Goal: Task Accomplishment & Management: Manage account settings

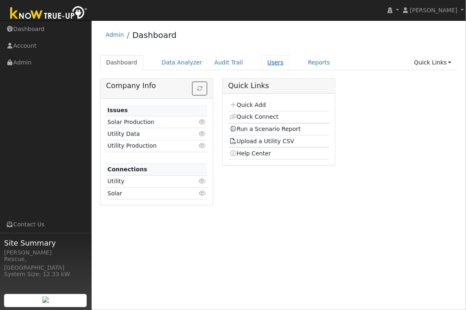
click at [267, 66] on link "Users" at bounding box center [276, 62] width 29 height 15
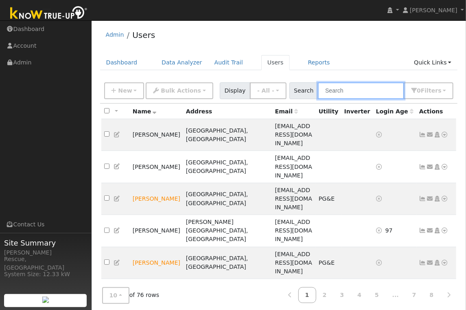
click at [358, 94] on input "text" at bounding box center [361, 90] width 86 height 17
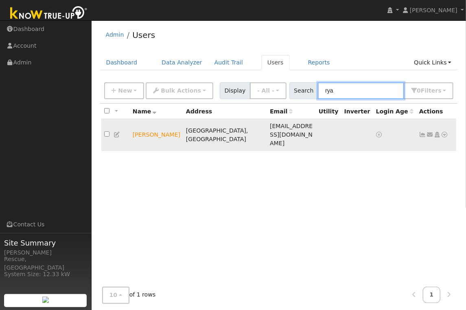
type input "rya"
click at [154, 127] on td "Ryan Harner" at bounding box center [156, 135] width 53 height 32
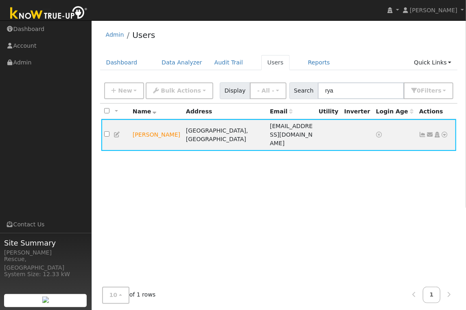
click at [120, 132] on icon at bounding box center [117, 135] width 7 height 6
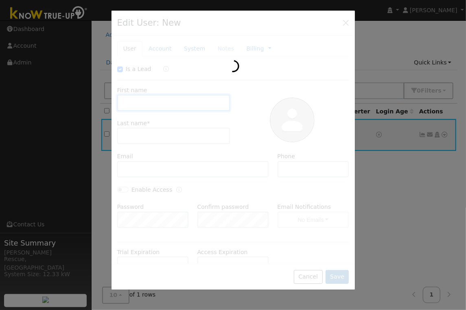
checkbox input "true"
type input "Ryan"
type input "Harner"
type input "[EMAIL_ADDRESS][DOMAIN_NAME]"
type input "9162200641"
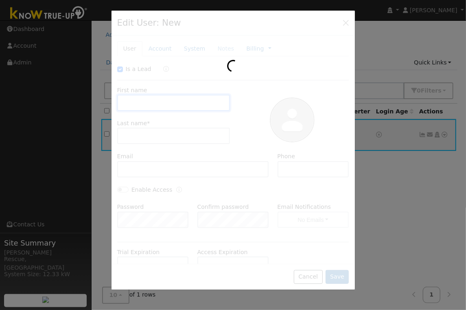
type input "Default Account"
type input "5931 Chrysler Circle"
type input "Garden Valley"
type input "CA"
type input "95633"
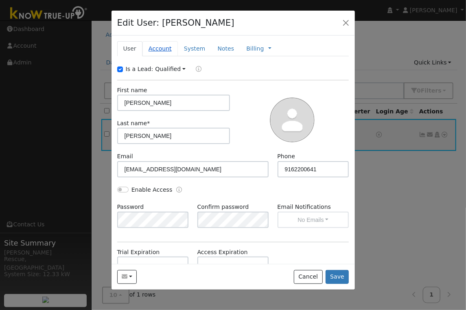
click at [159, 48] on link "Account" at bounding box center [160, 48] width 35 height 15
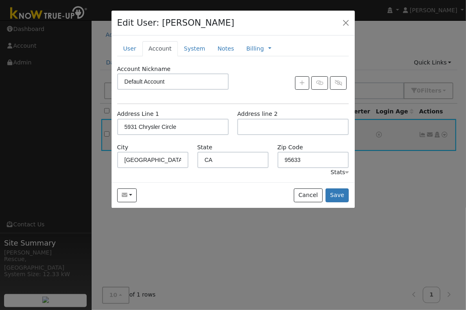
click at [201, 56] on div "New Account Nickname Cancel Create Are you sure you want to create new account …" at bounding box center [234, 108] width 244 height 147
click at [198, 53] on link "System" at bounding box center [195, 48] width 34 height 15
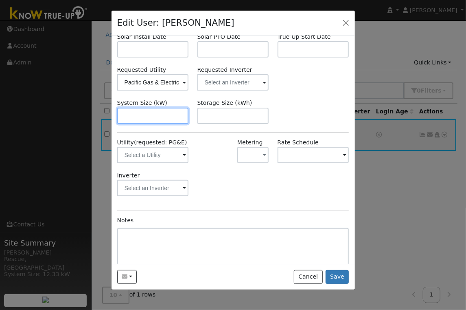
scroll to position [63, 0]
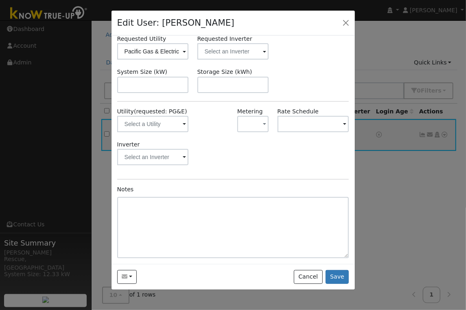
drag, startPoint x: 447, startPoint y: 134, endPoint x: 448, endPoint y: 129, distance: 5.7
click at [447, 134] on div at bounding box center [233, 155] width 466 height 310
click at [446, 128] on div at bounding box center [233, 155] width 466 height 310
click at [311, 273] on button "Cancel" at bounding box center [308, 277] width 29 height 14
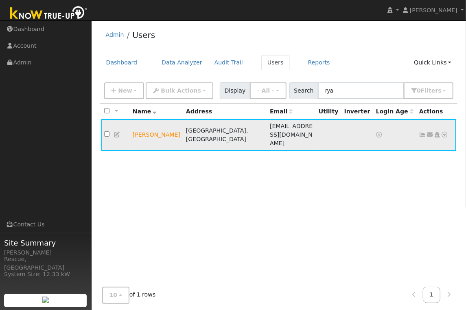
click at [448, 130] on link at bounding box center [445, 134] width 7 height 9
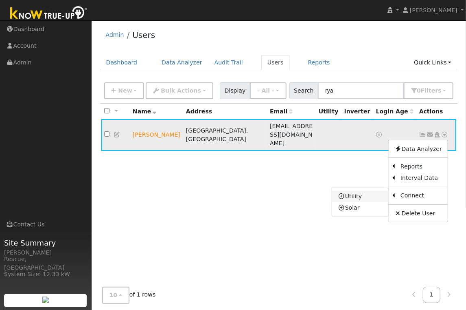
click at [354, 191] on link "Utility" at bounding box center [360, 196] width 57 height 11
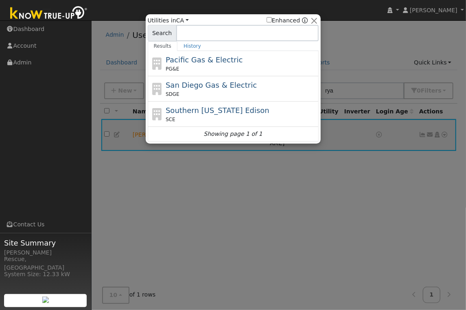
click at [203, 69] on div "PG&E" at bounding box center [241, 68] width 151 height 7
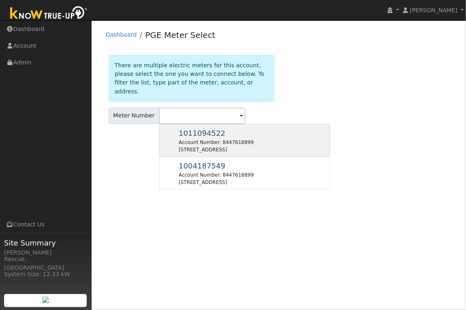
click at [309, 124] on div "1011094522 Account Number: 8447618899 5931 Chrysler Cir # A, Garden Valley, CA …" at bounding box center [244, 140] width 171 height 33
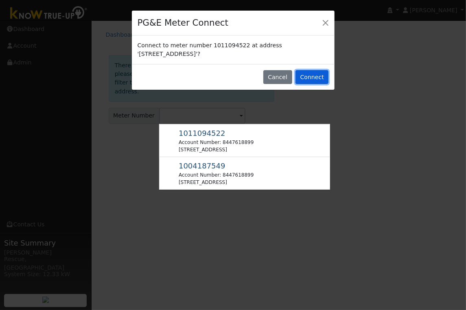
click at [321, 74] on button "Connect" at bounding box center [312, 77] width 33 height 14
